Goal: Transaction & Acquisition: Purchase product/service

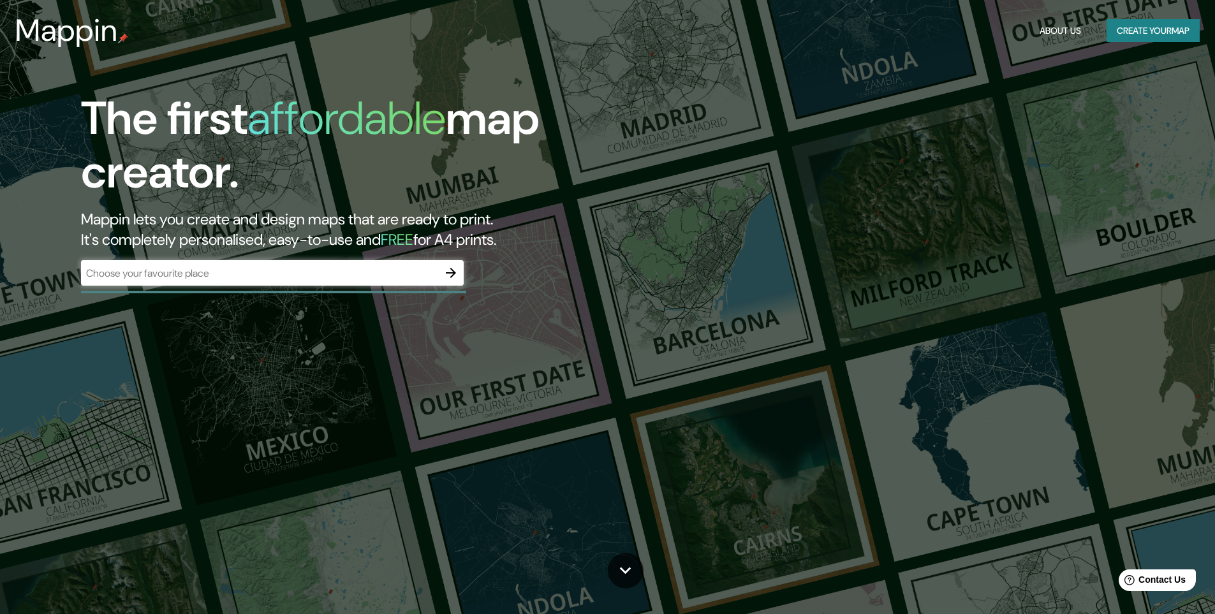
click at [233, 282] on div "​" at bounding box center [272, 273] width 383 height 26
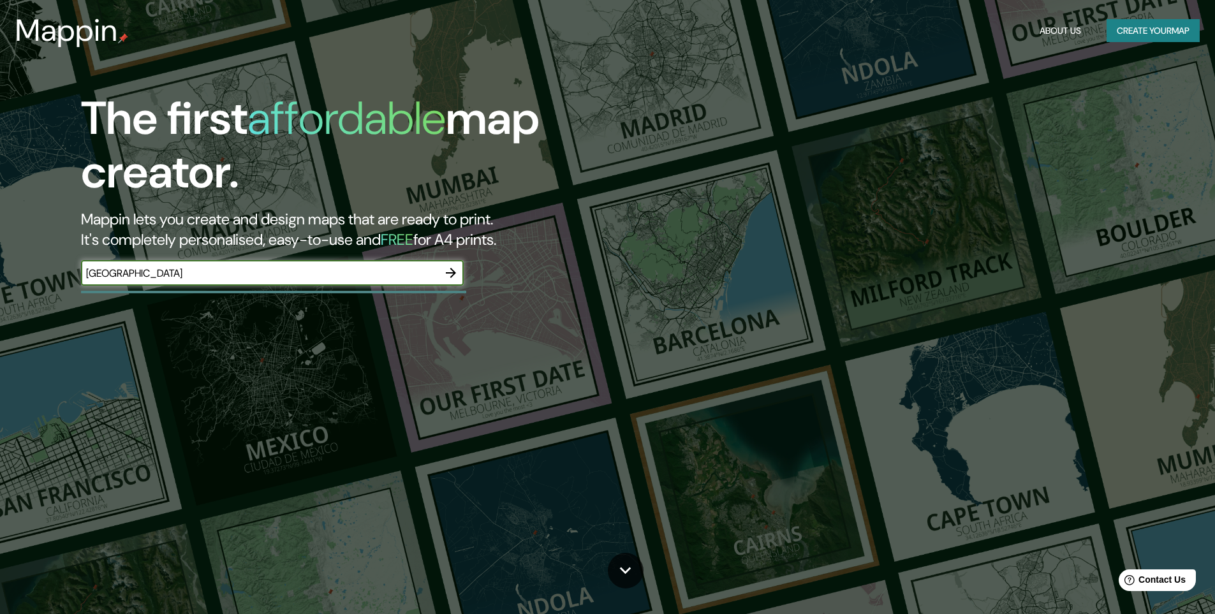
type input "[GEOGRAPHIC_DATA]"
click at [444, 276] on icon "button" at bounding box center [450, 272] width 15 height 15
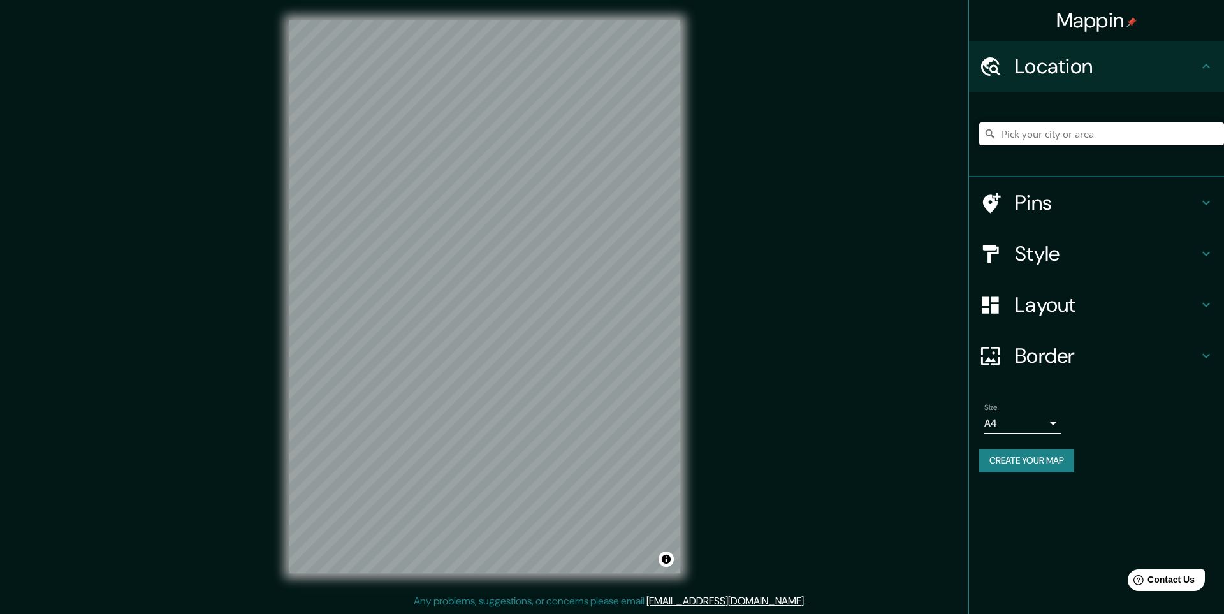
click at [1127, 137] on input "Pick your city or area" at bounding box center [1101, 133] width 245 height 23
type input "[GEOGRAPHIC_DATA], [GEOGRAPHIC_DATA]"
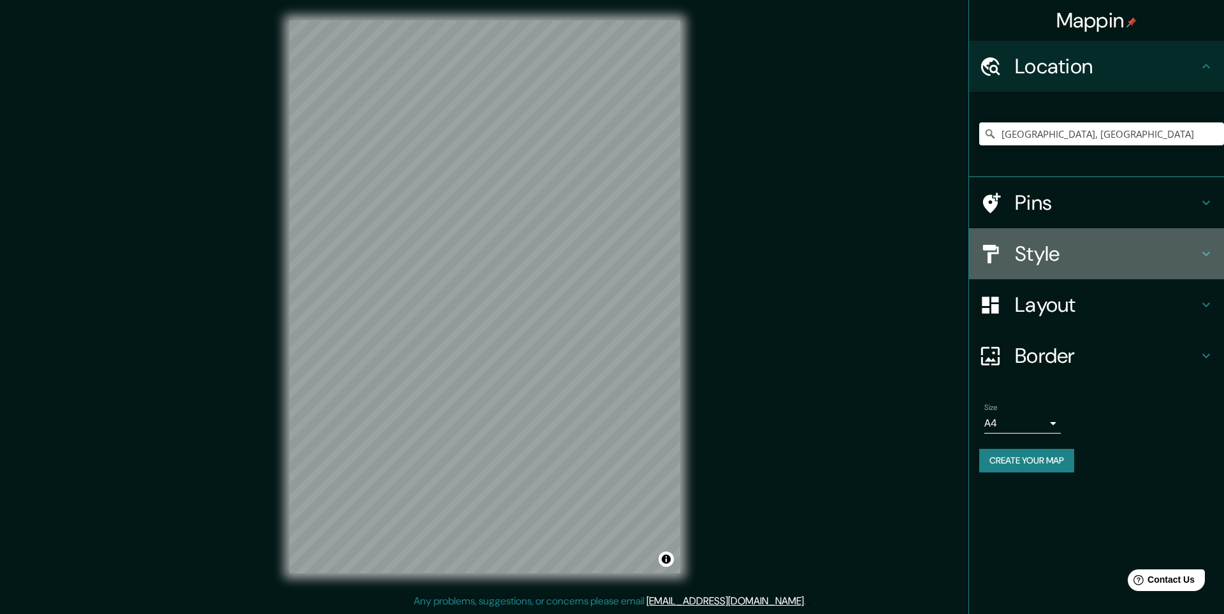
click at [1217, 277] on div "Style" at bounding box center [1096, 253] width 255 height 51
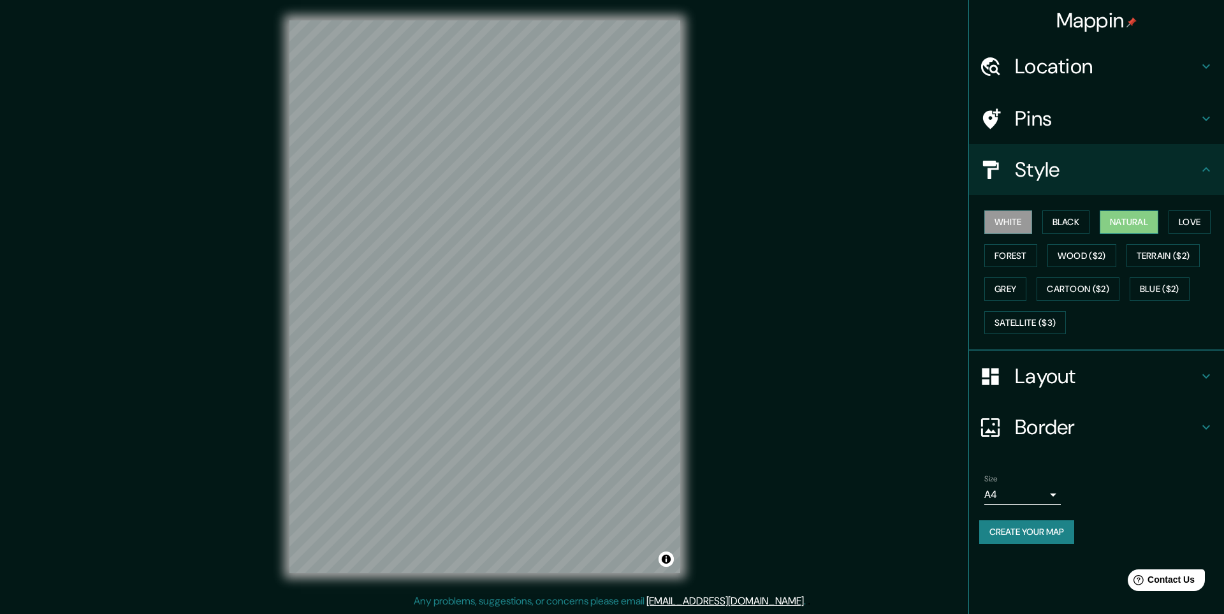
click at [1116, 223] on button "Natural" at bounding box center [1129, 222] width 59 height 24
click at [1195, 225] on button "Love" at bounding box center [1190, 222] width 42 height 24
click at [1095, 257] on button "Wood ($2)" at bounding box center [1081, 256] width 69 height 24
click at [1016, 258] on button "Forest" at bounding box center [1010, 256] width 53 height 24
click at [1181, 258] on button "Terrain ($2)" at bounding box center [1164, 256] width 74 height 24
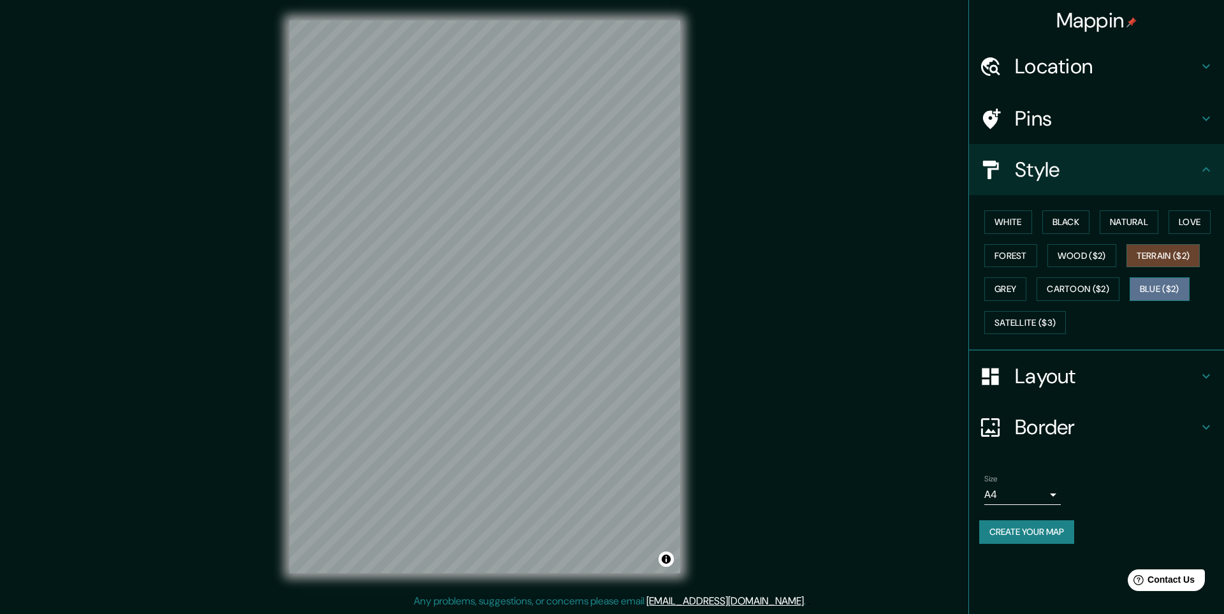
click at [1176, 283] on button "Blue ($2)" at bounding box center [1160, 289] width 60 height 24
click at [1100, 289] on button "Cartoon ($2)" at bounding box center [1078, 289] width 83 height 24
click at [1167, 286] on button "Blue ($2)" at bounding box center [1160, 289] width 60 height 24
click at [1163, 238] on div "White Black Natural Love Forest Wood ($2) Terrain ($2) Grey Cartoon ($2) Blue (…" at bounding box center [1101, 272] width 245 height 134
click at [1162, 253] on button "Terrain ($2)" at bounding box center [1164, 256] width 74 height 24
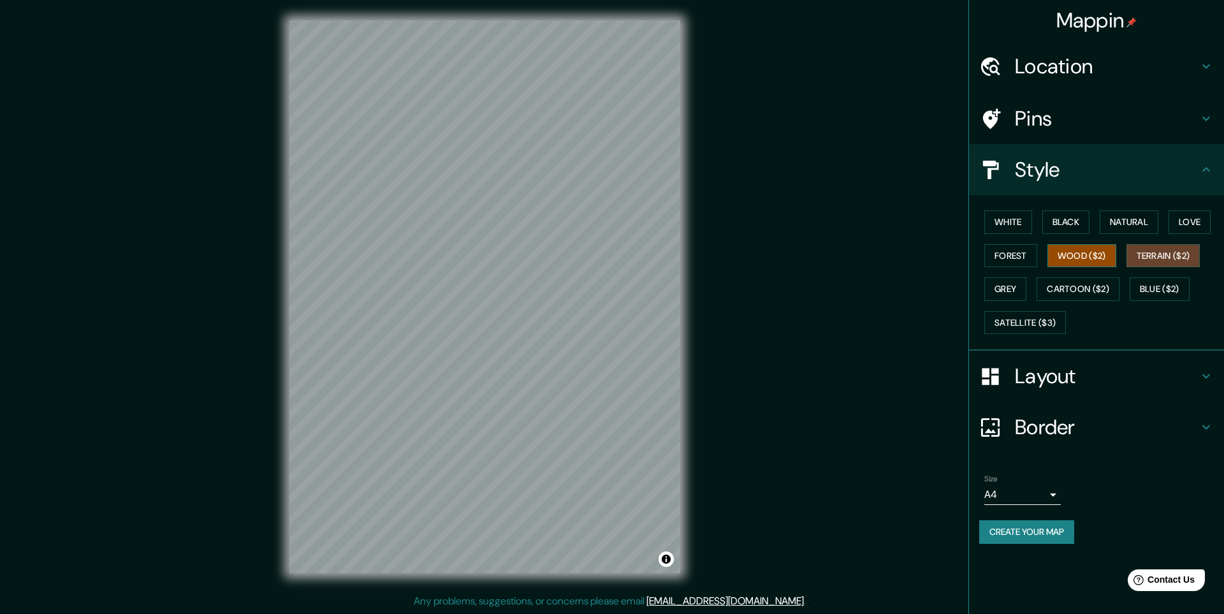
click at [1079, 254] on button "Wood ($2)" at bounding box center [1081, 256] width 69 height 24
click at [1009, 289] on button "Grey" at bounding box center [1005, 289] width 42 height 24
click at [999, 259] on button "Forest" at bounding box center [1010, 256] width 53 height 24
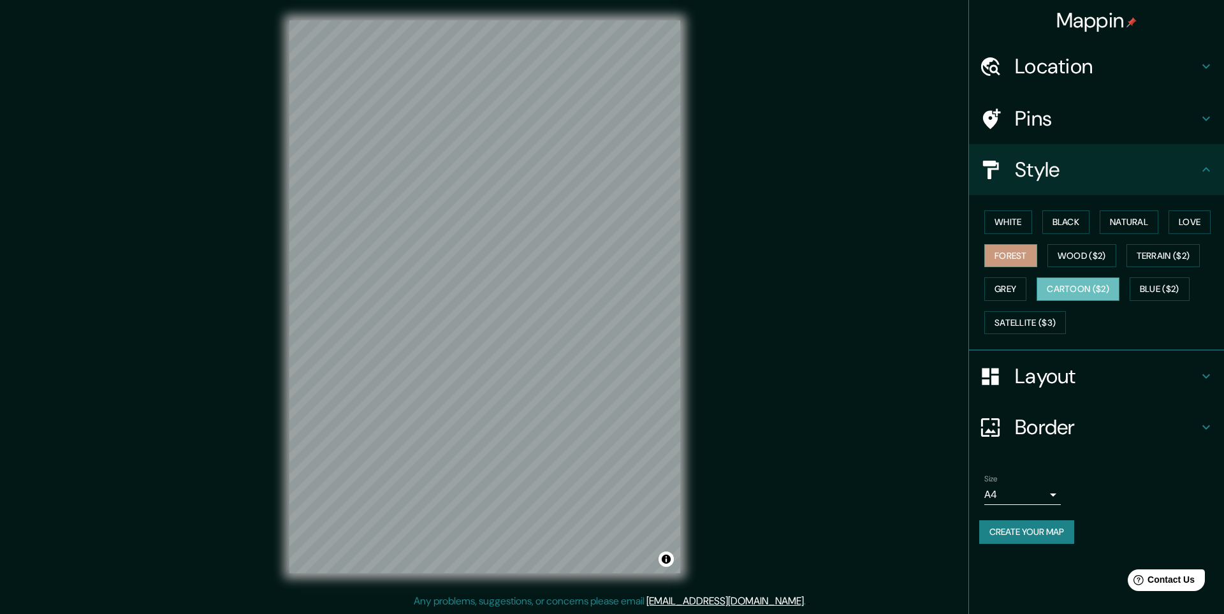
click at [1046, 285] on button "Cartoon ($2)" at bounding box center [1078, 289] width 83 height 24
click at [1014, 321] on button "Satellite ($3)" at bounding box center [1025, 323] width 82 height 24
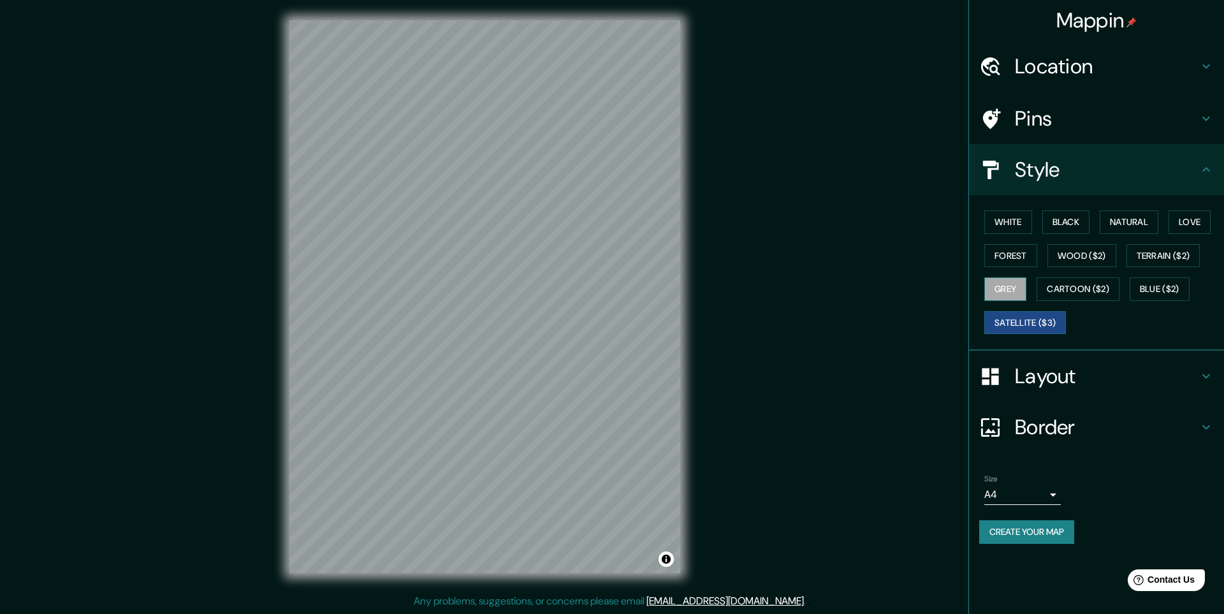
click at [1009, 282] on button "Grey" at bounding box center [1005, 289] width 42 height 24
click at [1005, 251] on button "Forest" at bounding box center [1010, 256] width 53 height 24
click at [1146, 384] on h4 "Layout" at bounding box center [1107, 376] width 184 height 26
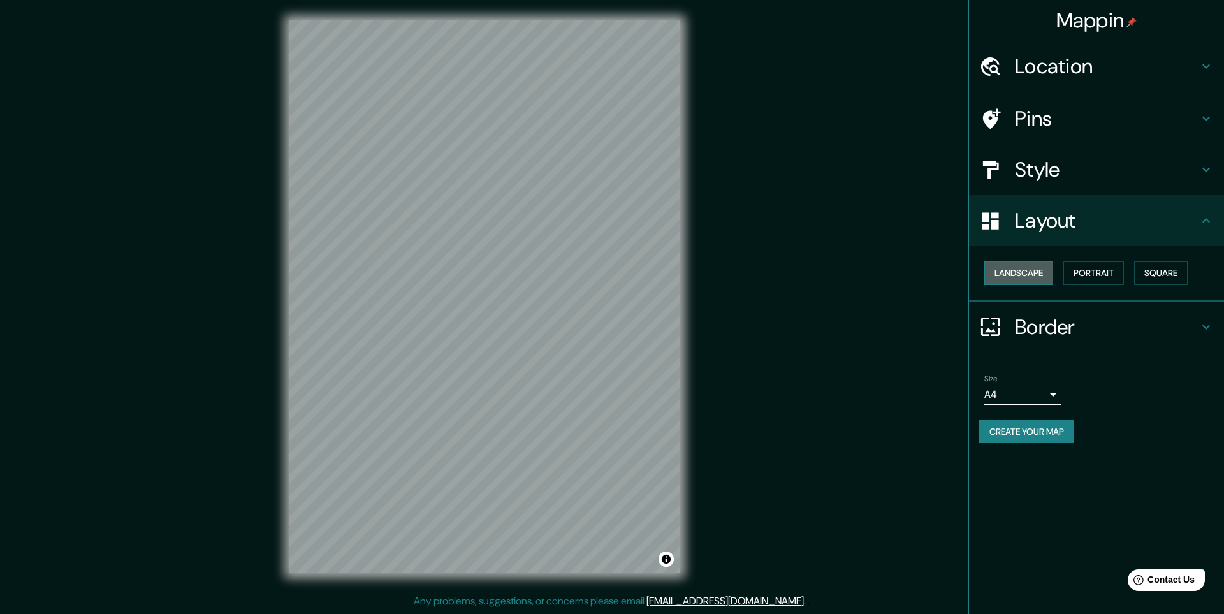
click at [1029, 272] on button "Landscape" at bounding box center [1018, 273] width 69 height 24
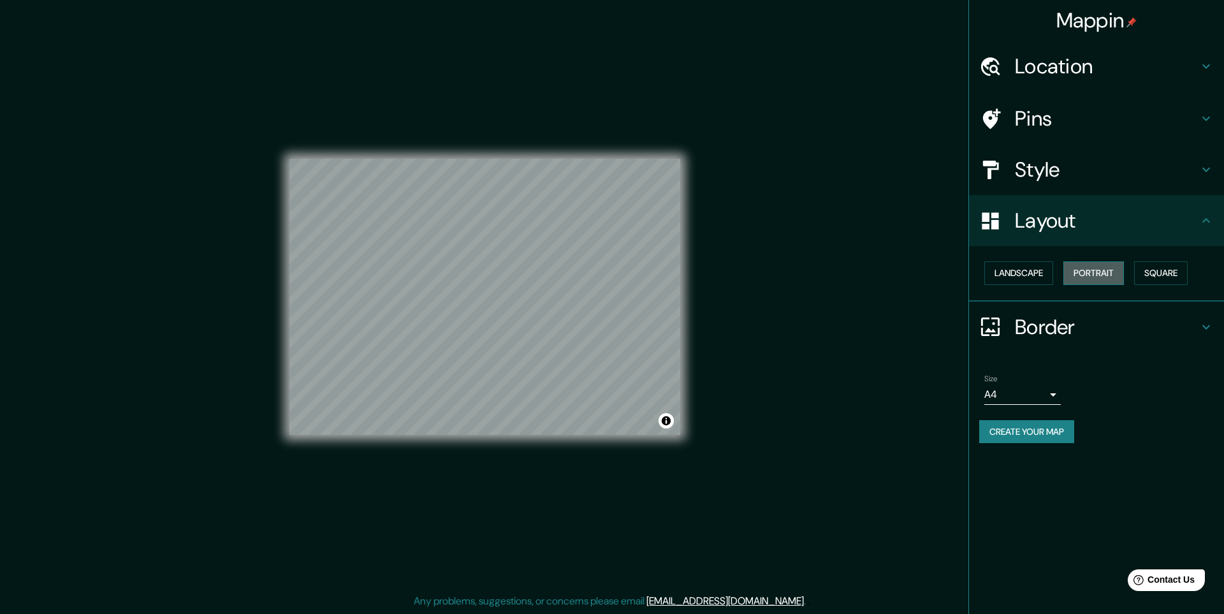
click at [1088, 273] on button "Portrait" at bounding box center [1093, 273] width 61 height 24
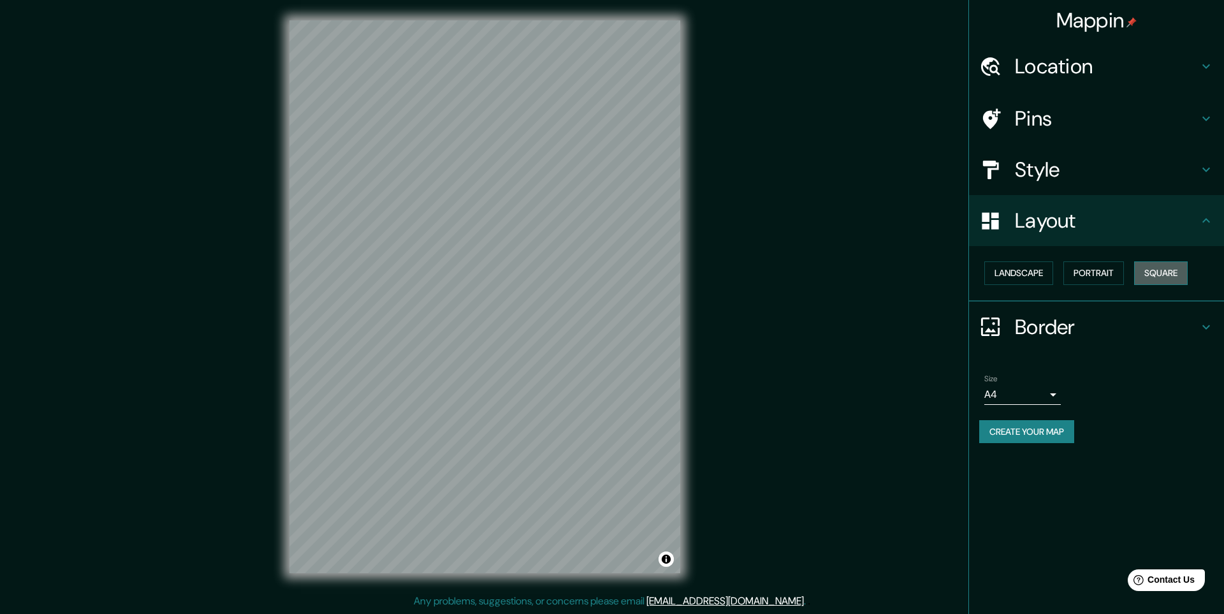
click at [1170, 277] on button "Square" at bounding box center [1161, 273] width 54 height 24
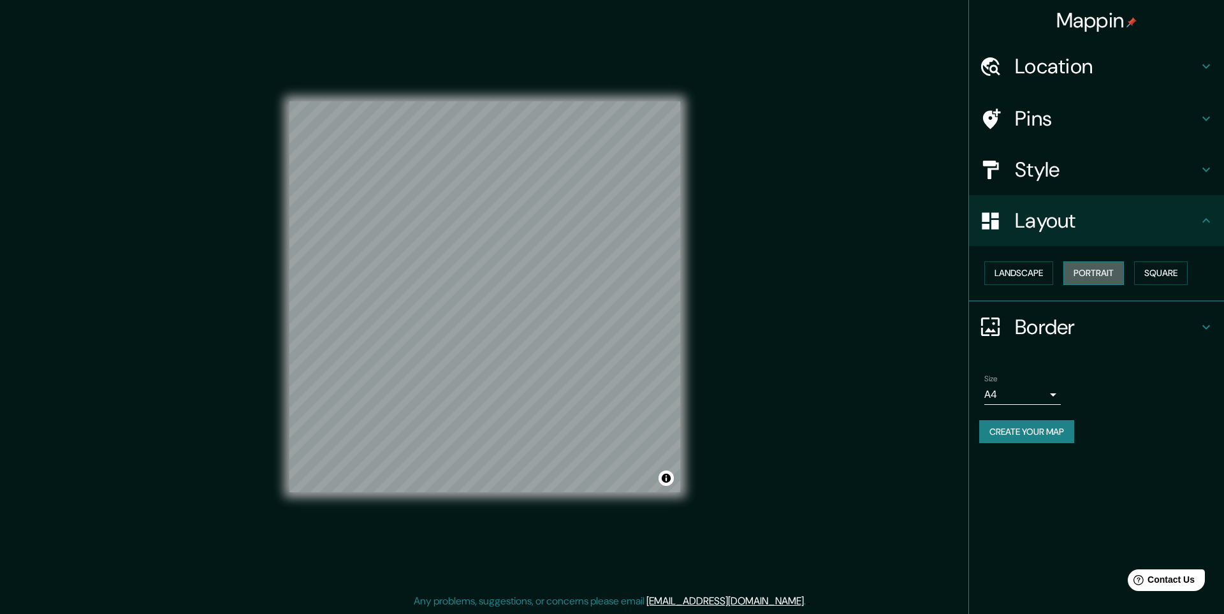
click at [1102, 272] on button "Portrait" at bounding box center [1093, 273] width 61 height 24
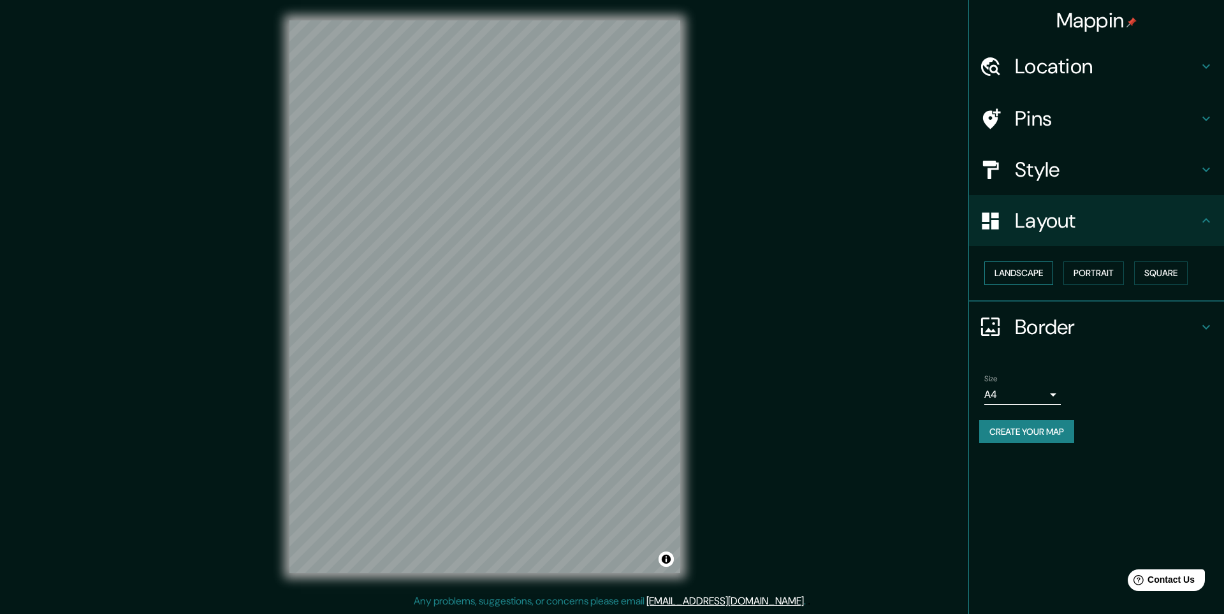
click at [1024, 275] on button "Landscape" at bounding box center [1018, 273] width 69 height 24
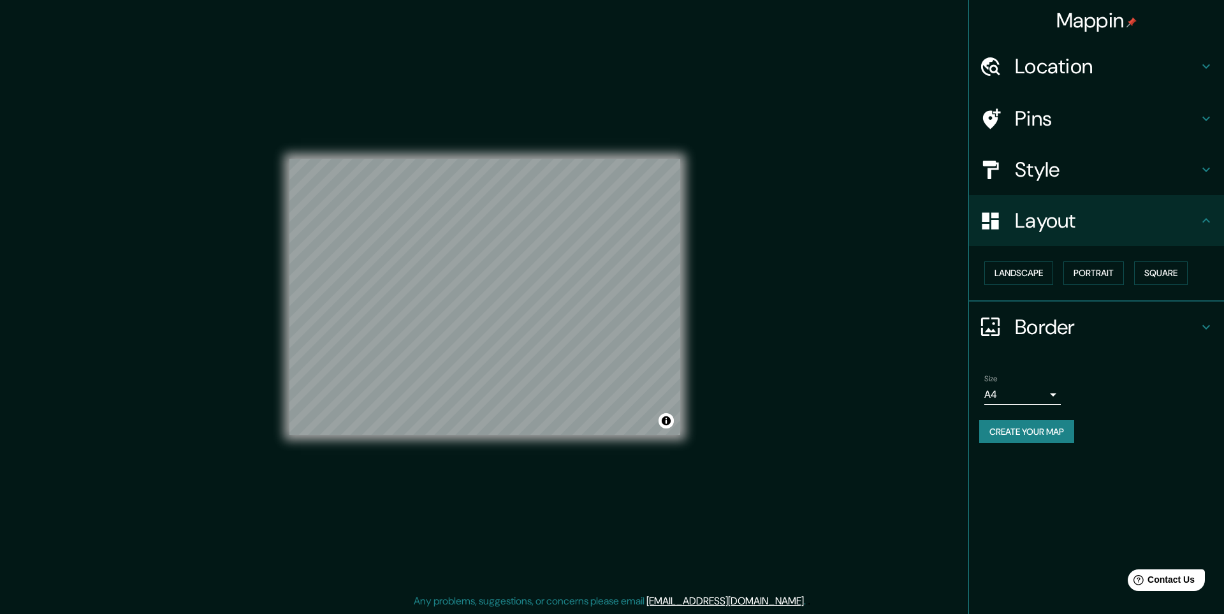
click at [1104, 339] on h4 "Border" at bounding box center [1107, 327] width 184 height 26
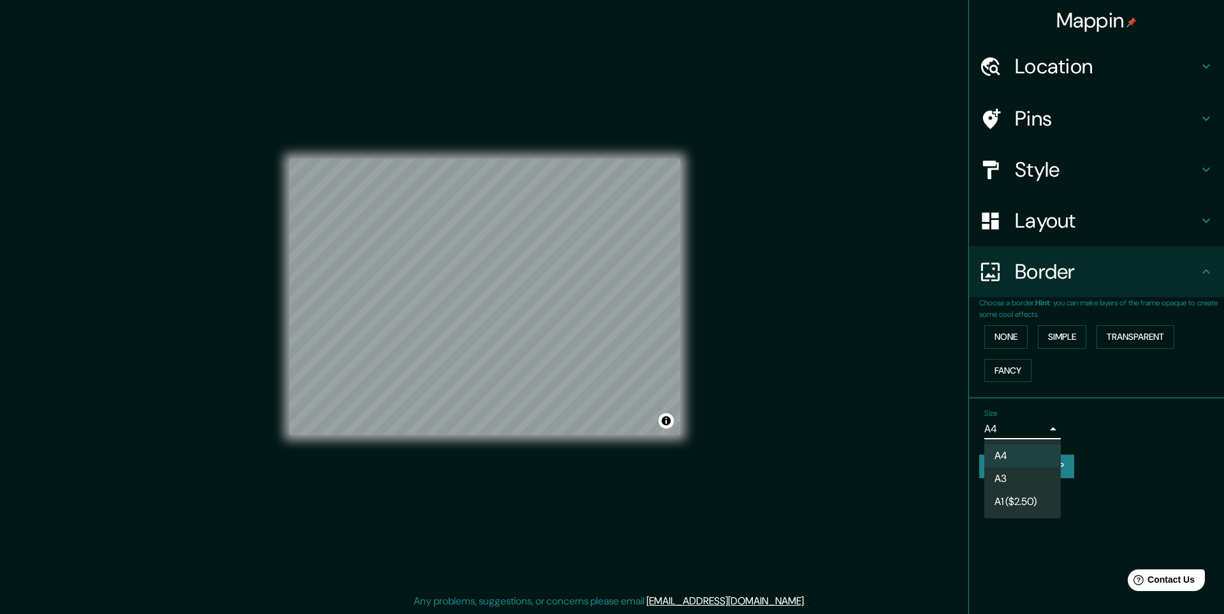
click at [1051, 430] on body "Mappin Location [GEOGRAPHIC_DATA], [GEOGRAPHIC_DATA] [GEOGRAPHIC_DATA] [GEOGRAP…" at bounding box center [612, 307] width 1224 height 614
click at [1029, 495] on li "A1 ($2.50)" at bounding box center [1022, 501] width 77 height 23
click at [1043, 423] on body "Mappin Location [GEOGRAPHIC_DATA], [GEOGRAPHIC_DATA] [GEOGRAPHIC_DATA] [GEOGRAP…" at bounding box center [612, 307] width 1224 height 614
click at [1022, 453] on li "A4" at bounding box center [1022, 455] width 77 height 23
type input "single"
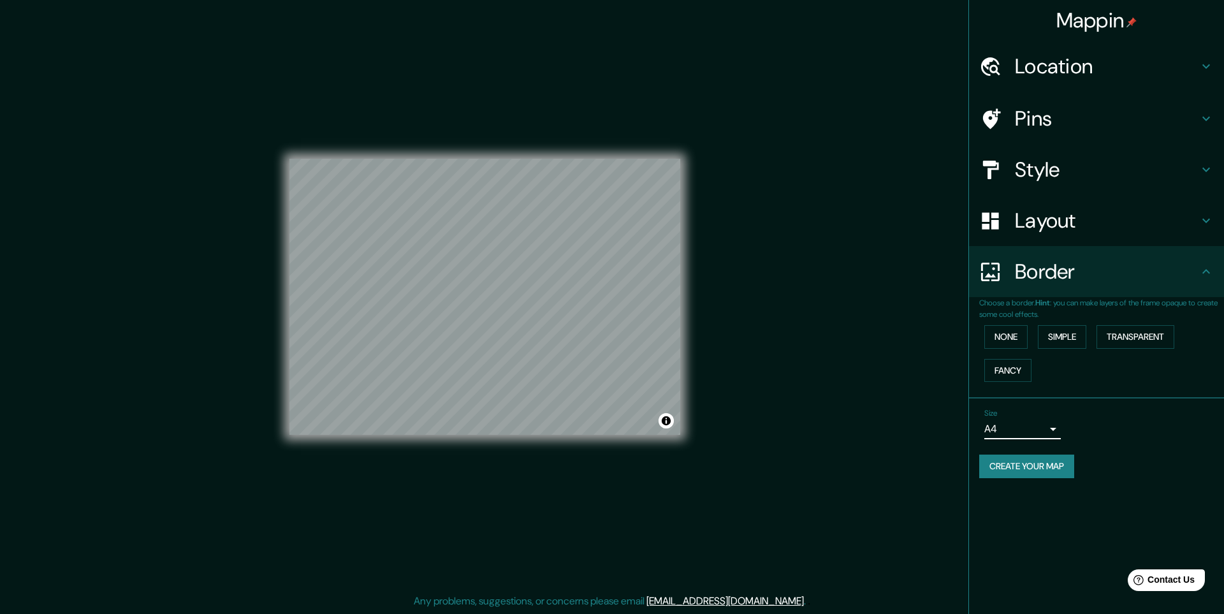
click at [1054, 232] on h4 "Layout" at bounding box center [1107, 221] width 184 height 26
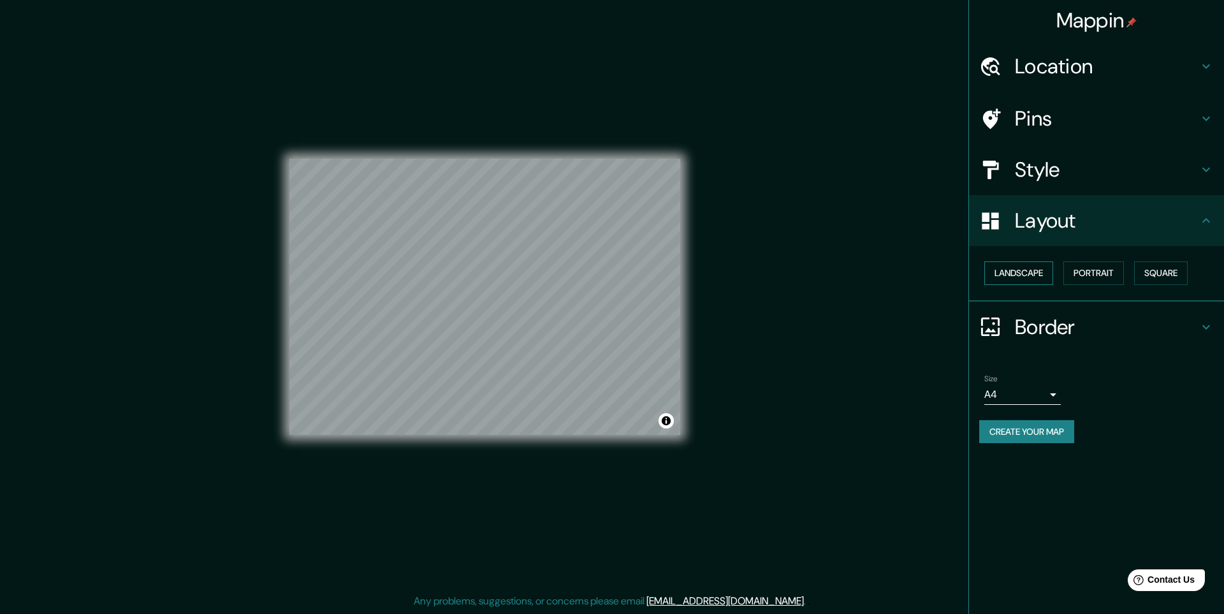
click at [1039, 269] on button "Landscape" at bounding box center [1018, 273] width 69 height 24
click at [1193, 274] on div "Landscape [GEOGRAPHIC_DATA]" at bounding box center [1101, 273] width 245 height 34
click at [1185, 274] on button "Square" at bounding box center [1161, 273] width 54 height 24
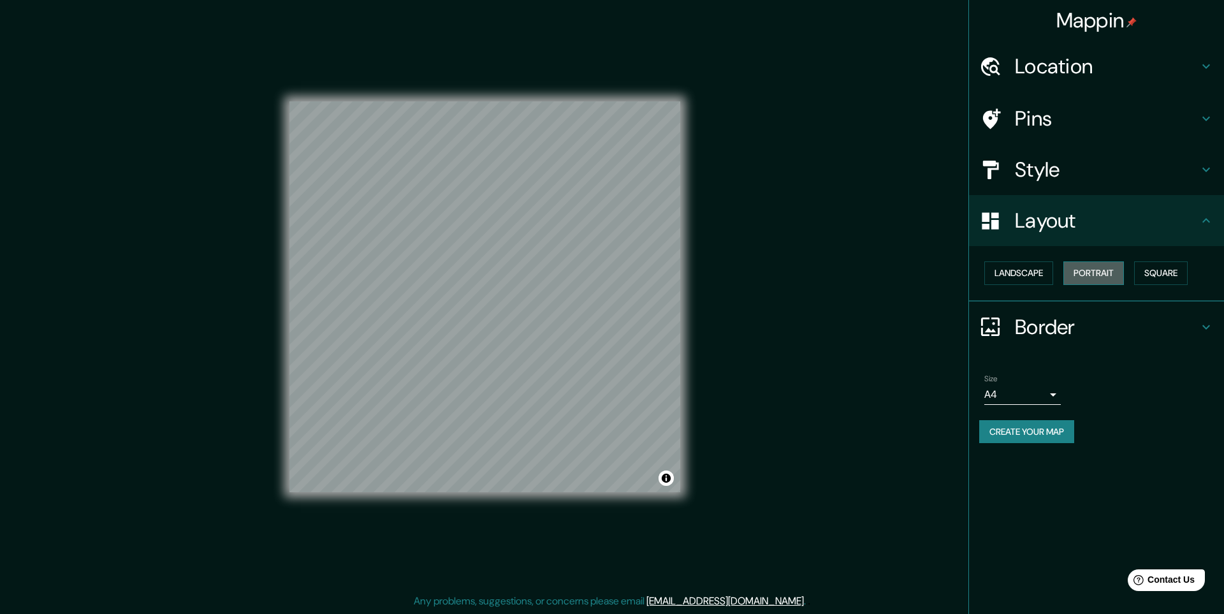
click at [1124, 273] on button "Portrait" at bounding box center [1093, 273] width 61 height 24
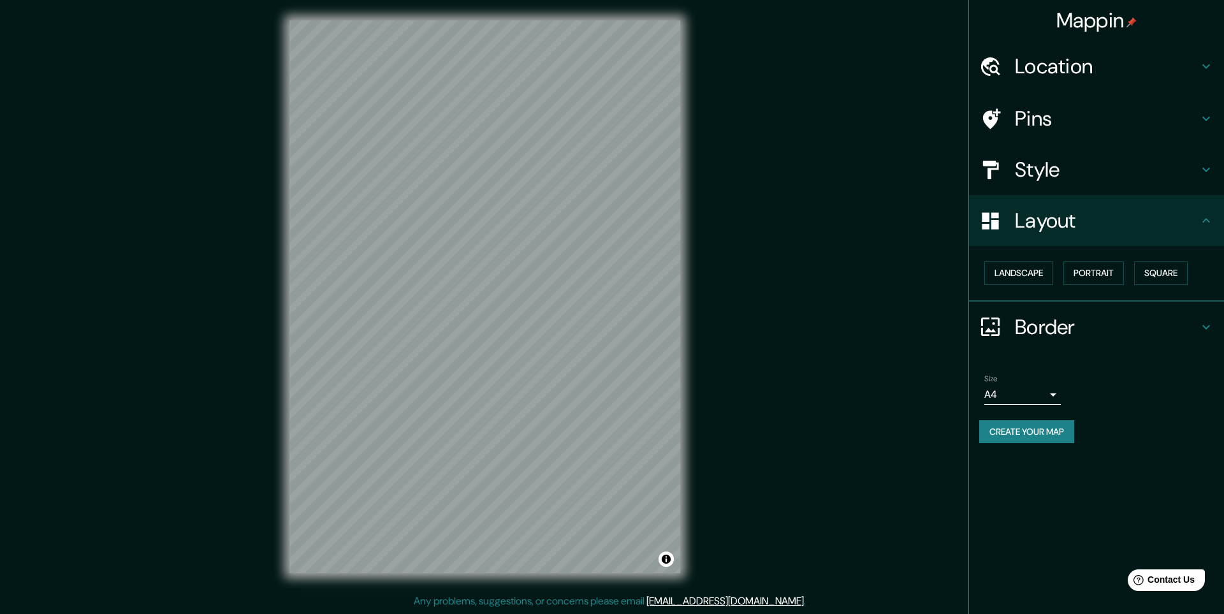
click at [1055, 169] on h4 "Style" at bounding box center [1107, 170] width 184 height 26
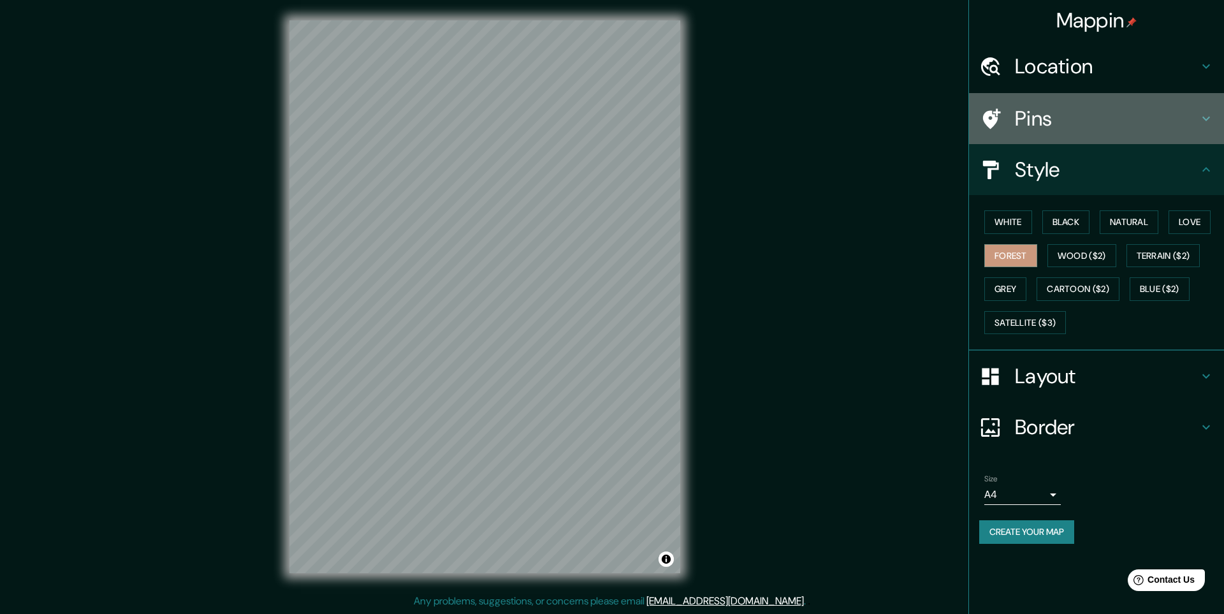
click at [1057, 100] on div "Pins" at bounding box center [1096, 118] width 255 height 51
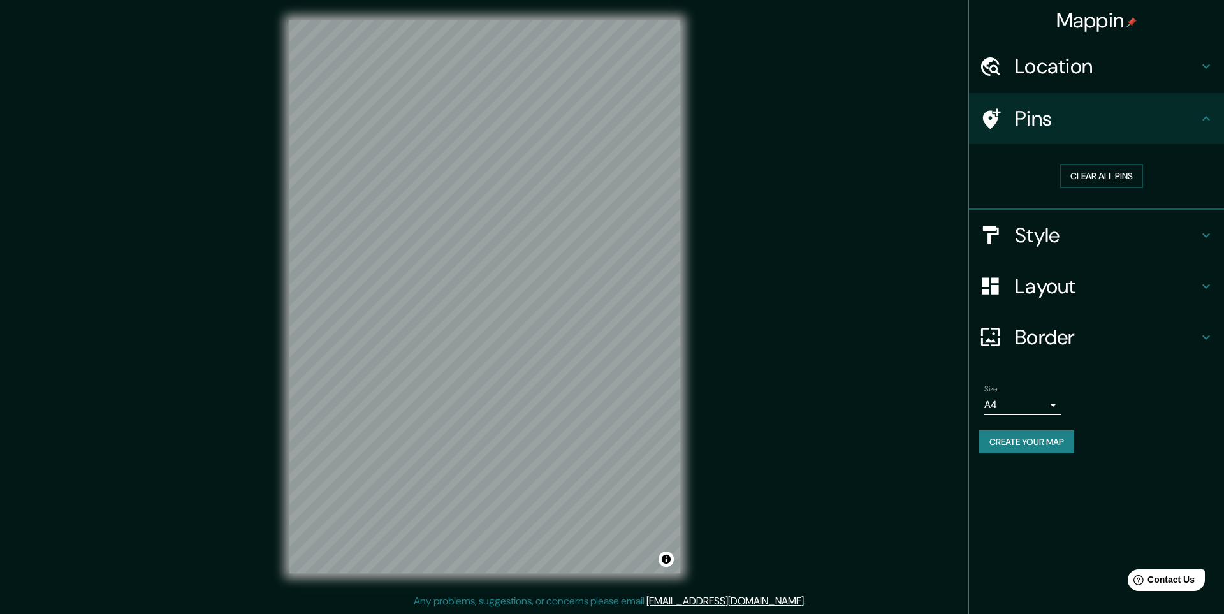
click at [1069, 54] on h4 "Location" at bounding box center [1107, 67] width 184 height 26
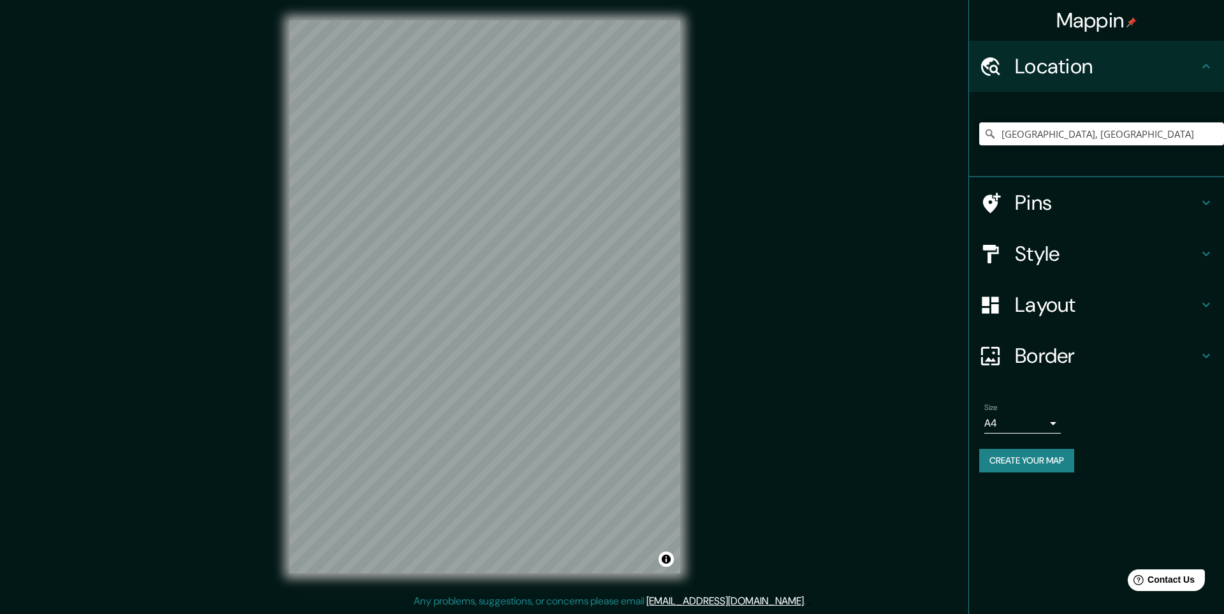
click at [1103, 308] on h4 "Layout" at bounding box center [1107, 305] width 184 height 26
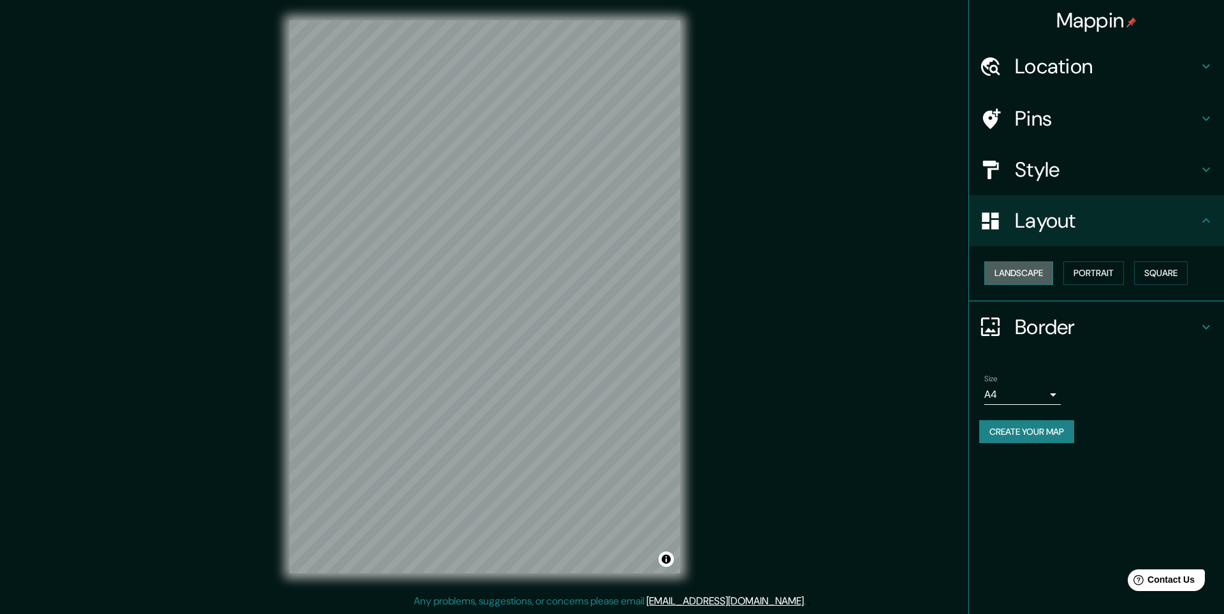
click at [1044, 275] on button "Landscape" at bounding box center [1018, 273] width 69 height 24
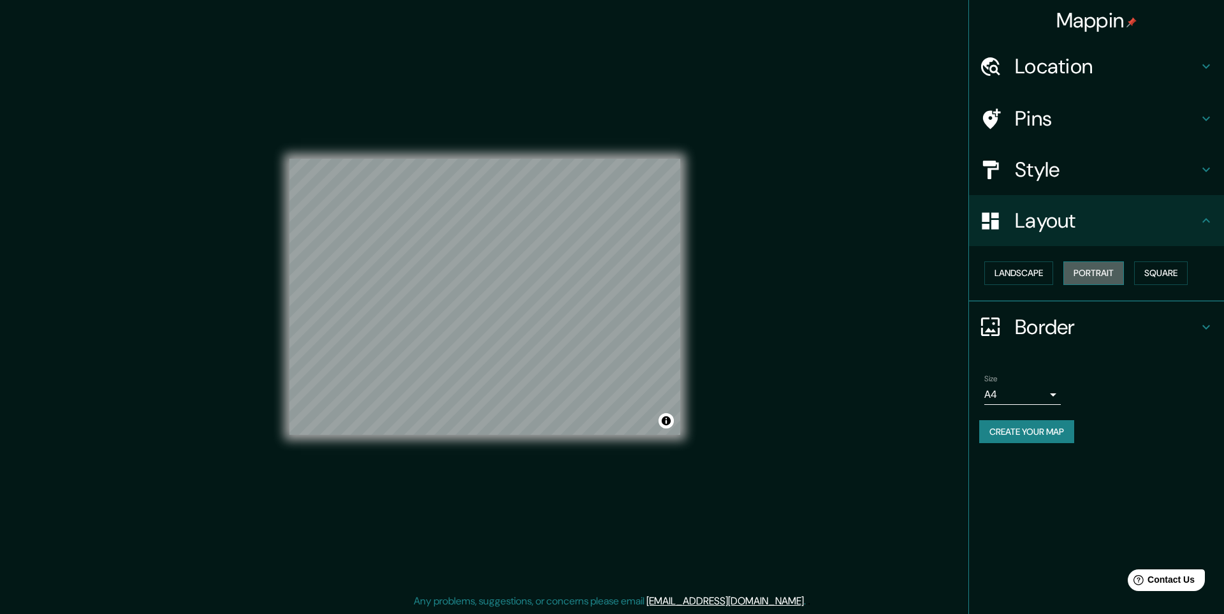
click at [1081, 264] on button "Portrait" at bounding box center [1093, 273] width 61 height 24
